Goal: Check status: Check status

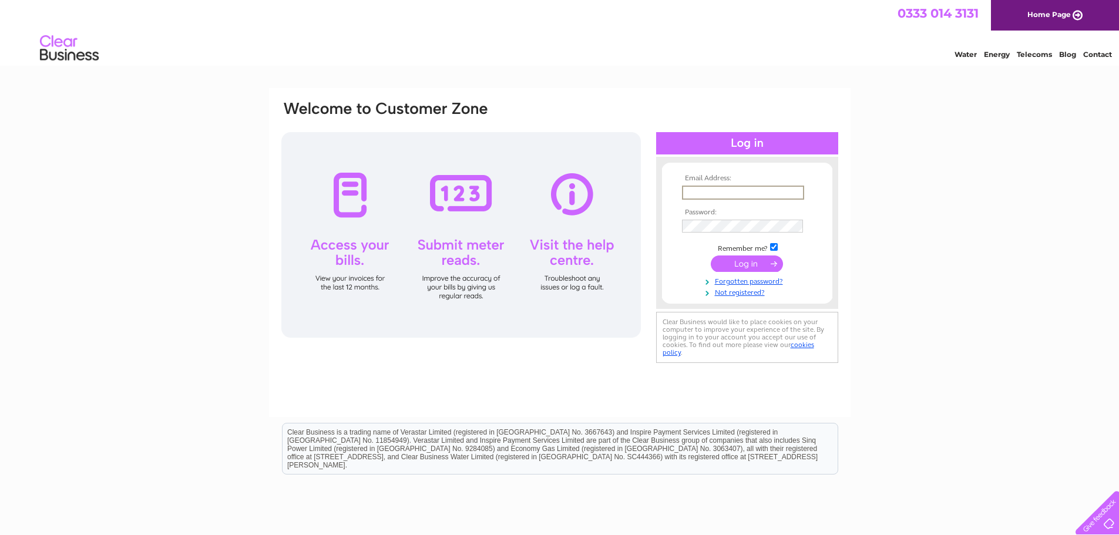
click at [697, 188] on input "text" at bounding box center [743, 193] width 122 height 14
type input "ravelstongc@hotmail.com"
click at [711, 256] on input "submit" at bounding box center [747, 264] width 72 height 16
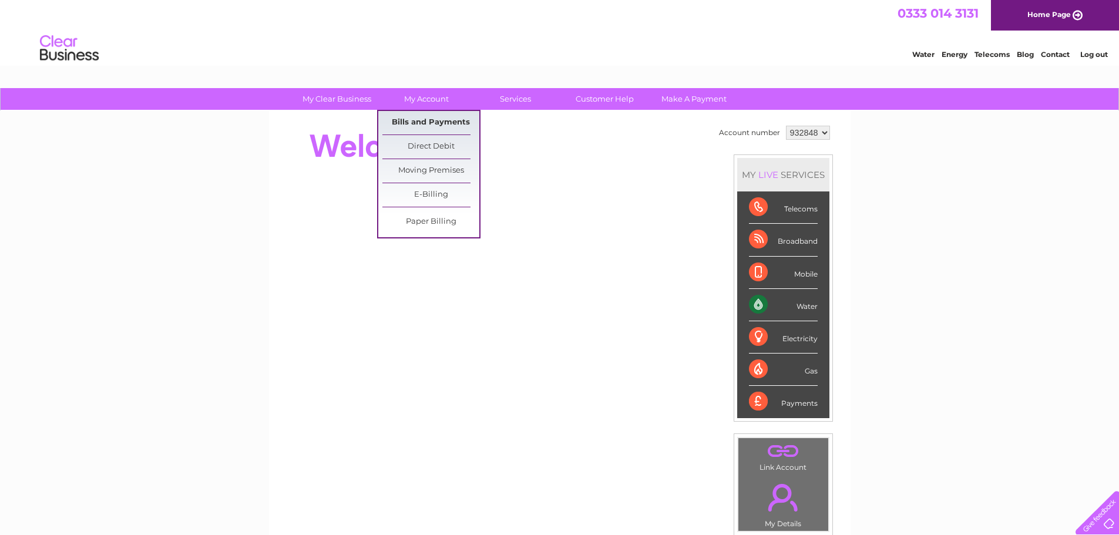
click at [432, 123] on link "Bills and Payments" at bounding box center [430, 123] width 97 height 24
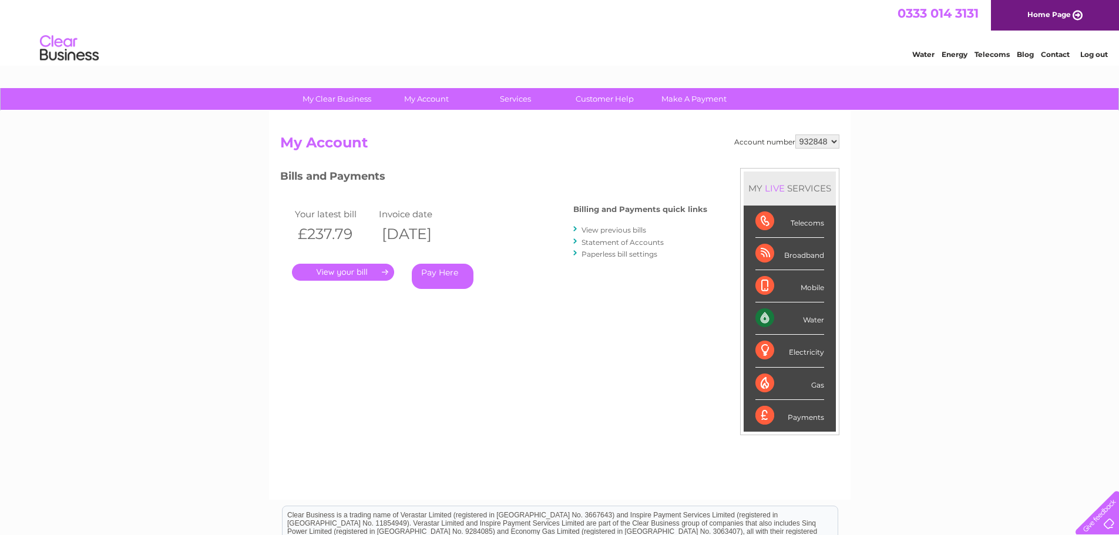
click at [333, 269] on link "." at bounding box center [343, 272] width 102 height 17
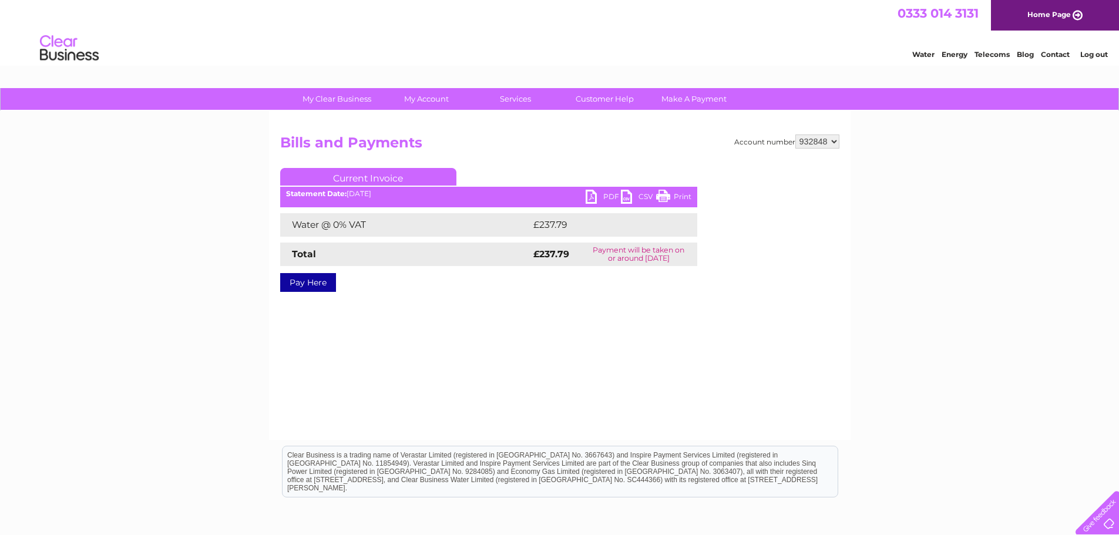
click at [672, 194] on link "Print" at bounding box center [673, 198] width 35 height 17
